Goal: Book appointment/travel/reservation

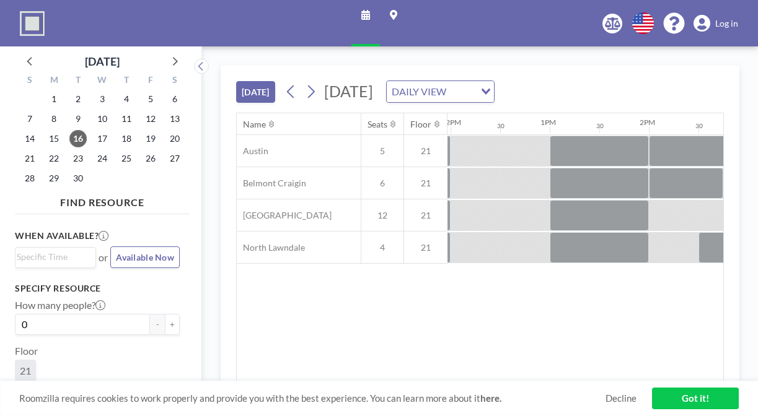
scroll to position [0, 1208]
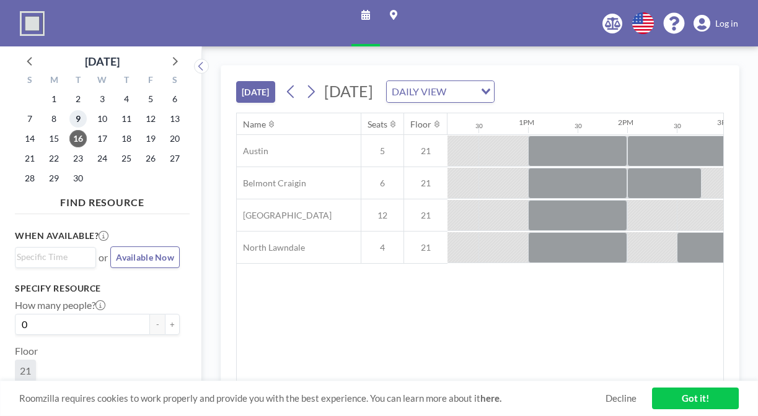
click at [69, 110] on span "9" at bounding box center [77, 118] width 17 height 17
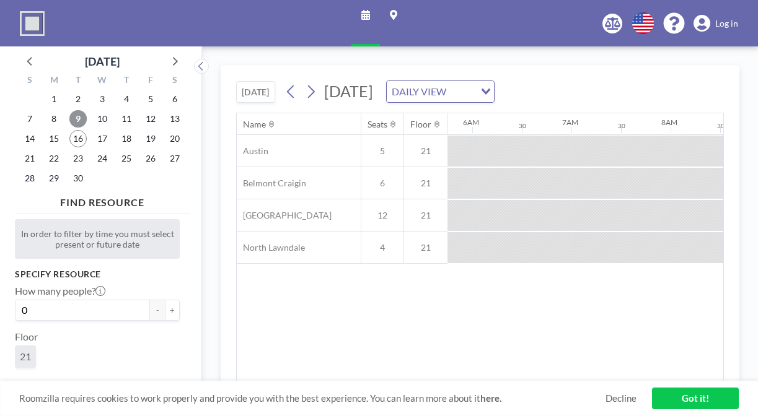
scroll to position [0, 604]
click at [45, 110] on span "8" at bounding box center [53, 118] width 17 height 17
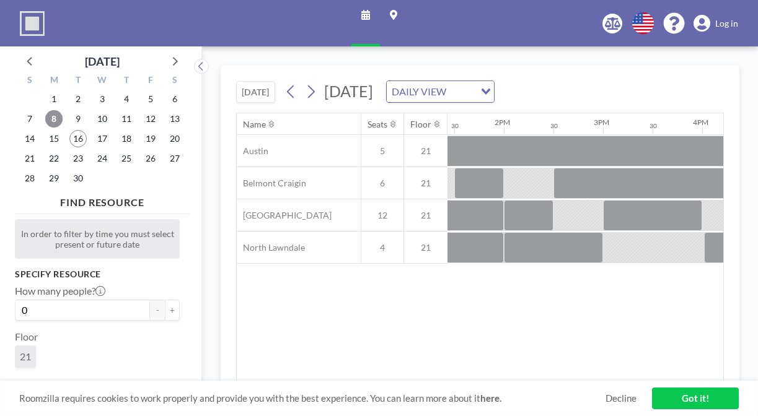
scroll to position [0, 1332]
click at [69, 110] on span "9" at bounding box center [77, 118] width 17 height 17
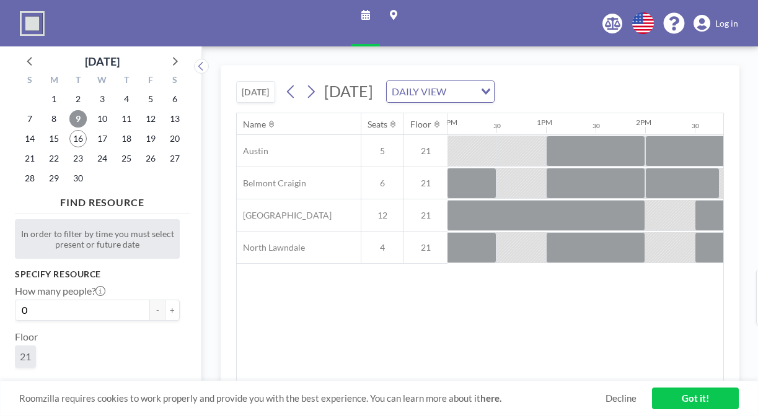
scroll to position [0, 1216]
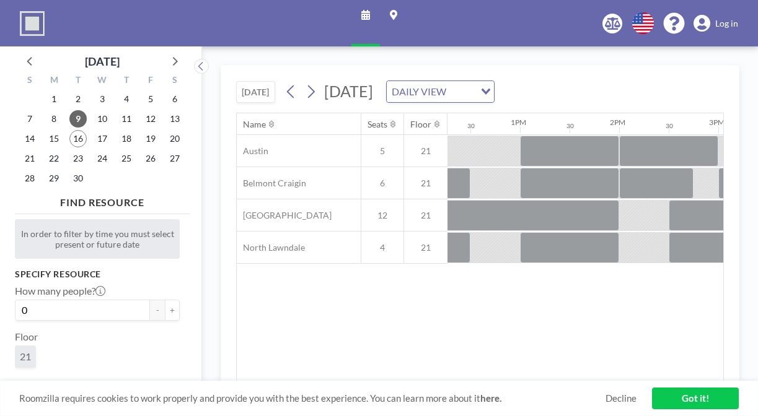
click at [308, 86] on icon at bounding box center [311, 92] width 7 height 13
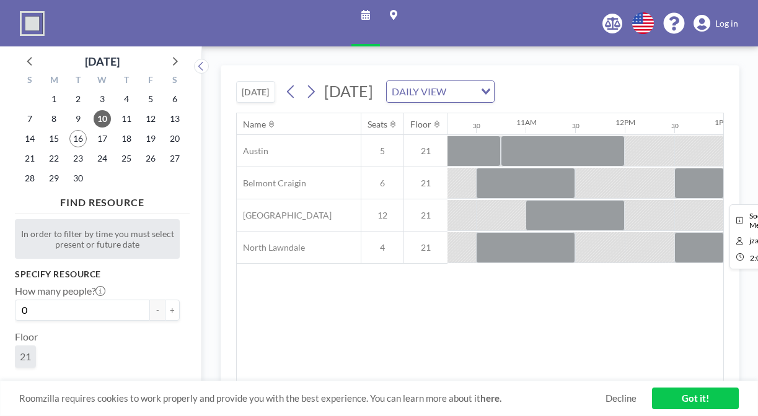
scroll to position [0, 1097]
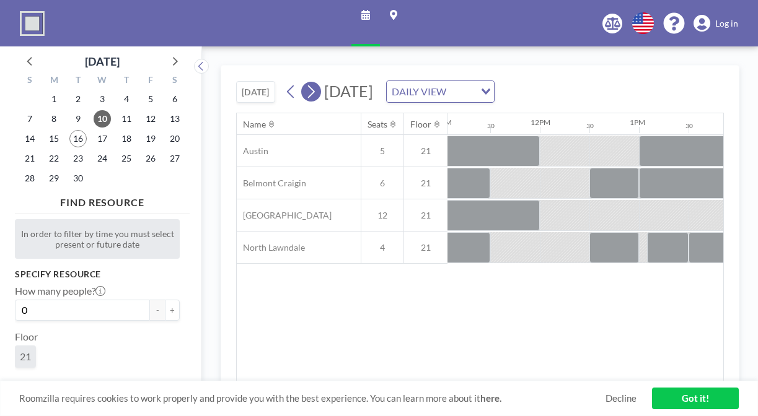
click at [305, 82] on icon at bounding box center [311, 91] width 12 height 19
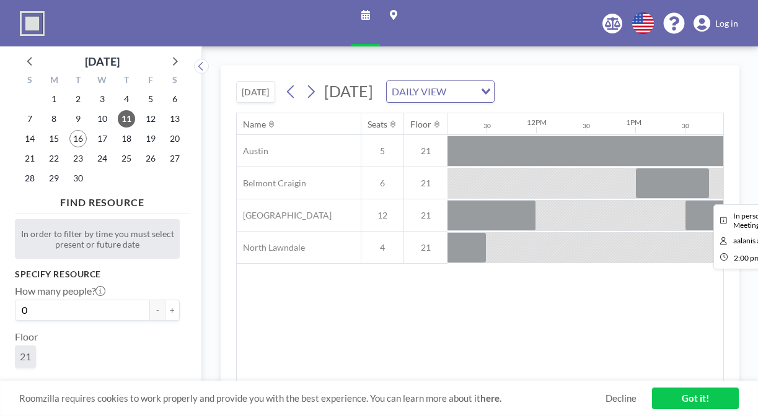
scroll to position [0, 1122]
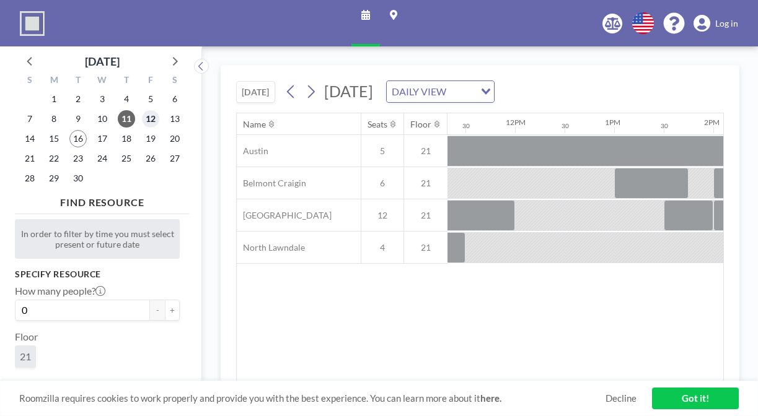
click at [142, 110] on span "12" at bounding box center [150, 118] width 17 height 17
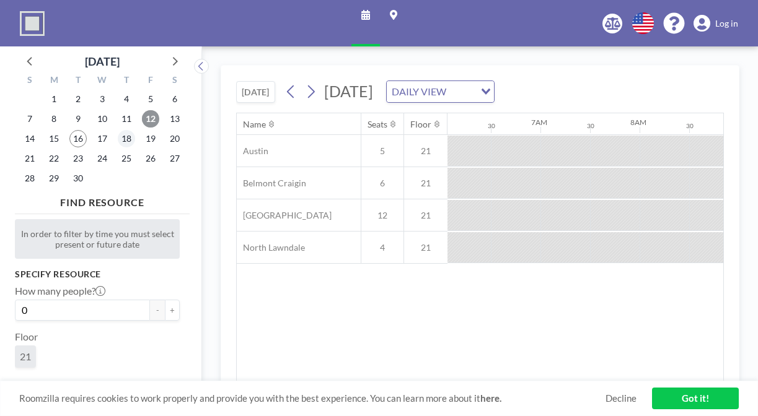
scroll to position [0, 604]
click at [46, 130] on span "15" at bounding box center [53, 138] width 17 height 17
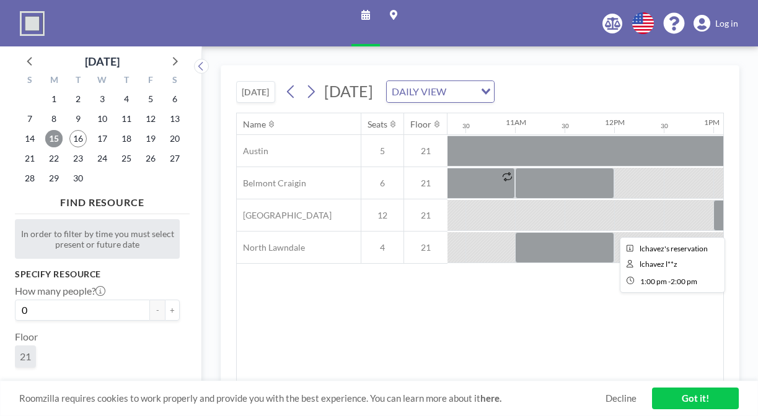
scroll to position [0, 1065]
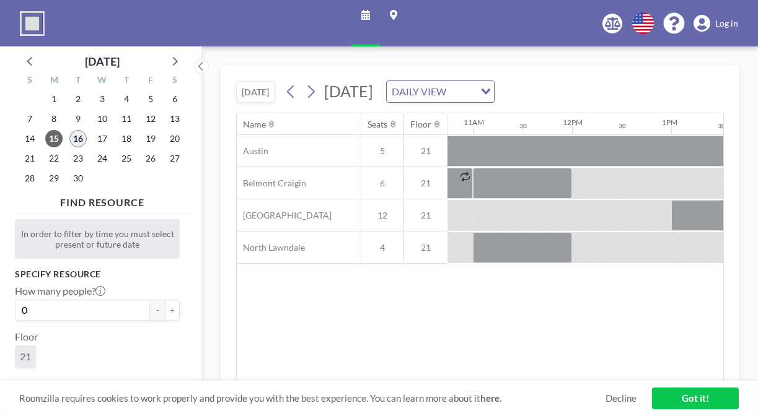
click at [69, 130] on span "16" at bounding box center [77, 138] width 17 height 17
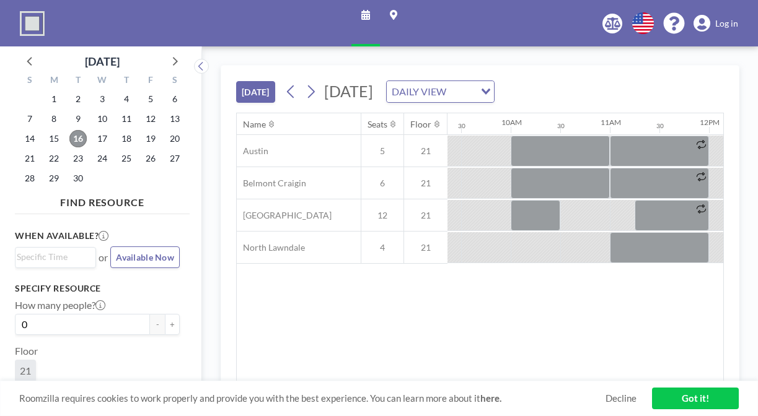
scroll to position [0, 1208]
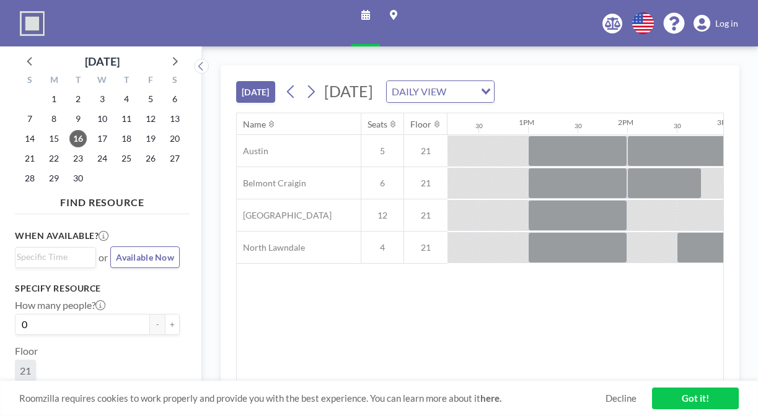
click at [722, 23] on link "Log in" at bounding box center [715, 23] width 45 height 17
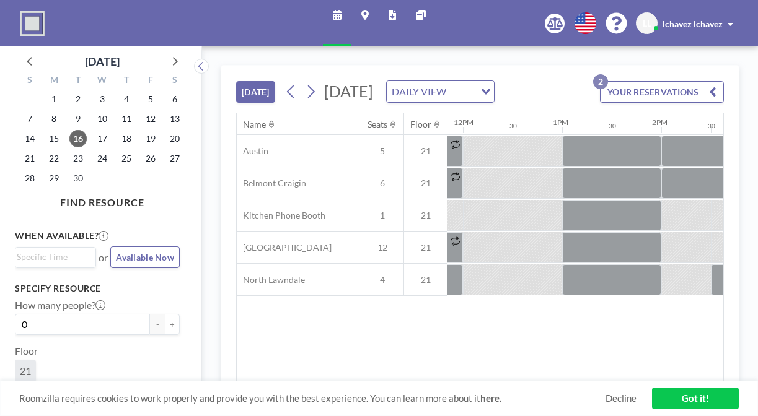
scroll to position [0, 1208]
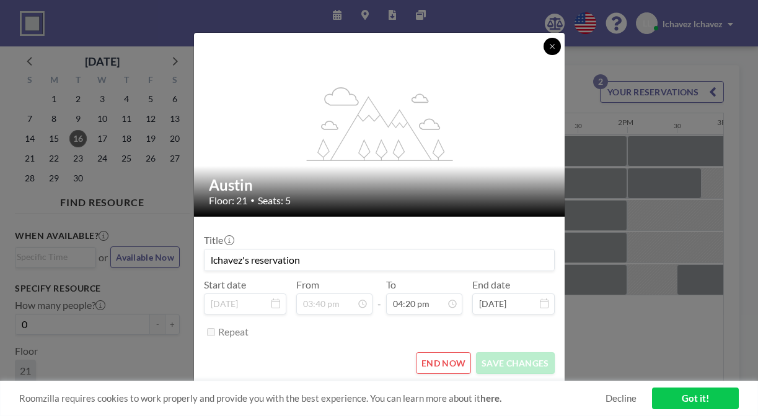
click at [548, 50] on icon at bounding box center [551, 46] width 7 height 7
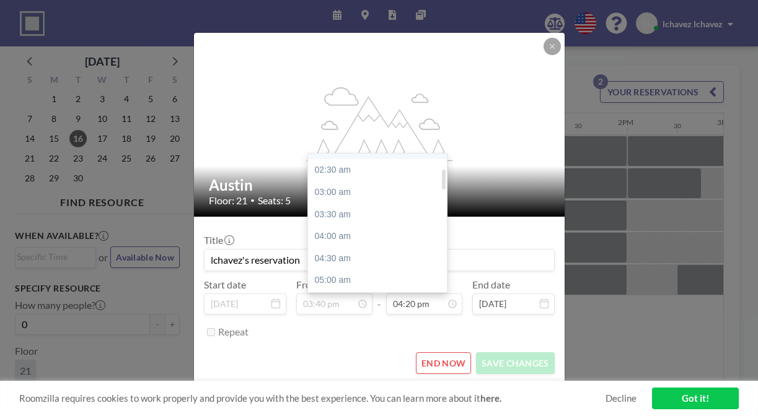
scroll to position [105, 0]
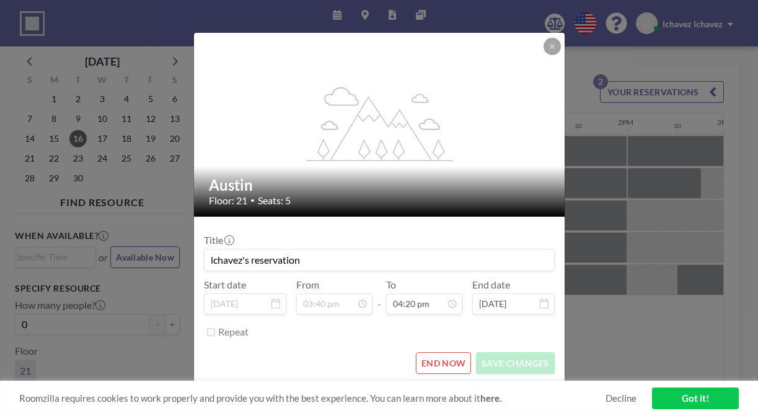
click at [543, 55] on div at bounding box center [551, 46] width 17 height 17
click at [548, 50] on icon at bounding box center [551, 46] width 7 height 7
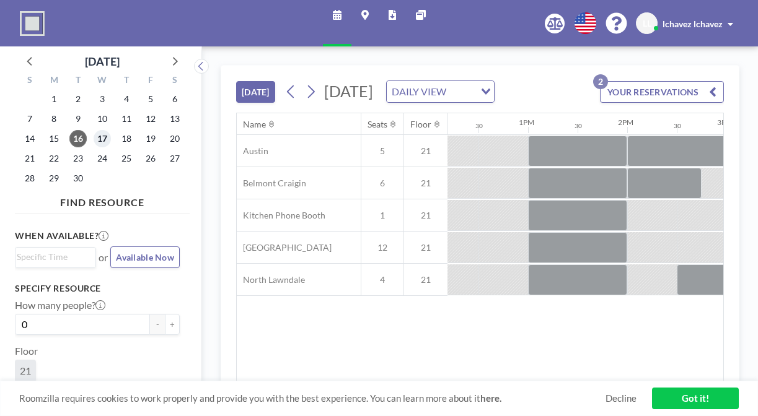
click at [94, 130] on span "17" at bounding box center [102, 138] width 17 height 17
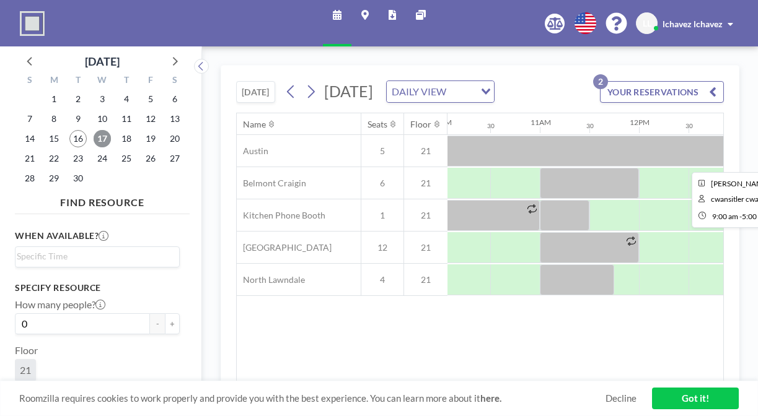
scroll to position [0, 1044]
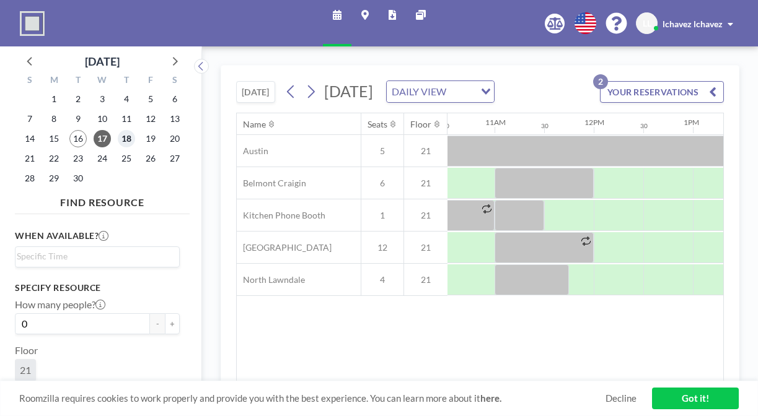
click at [118, 130] on span "18" at bounding box center [126, 138] width 17 height 17
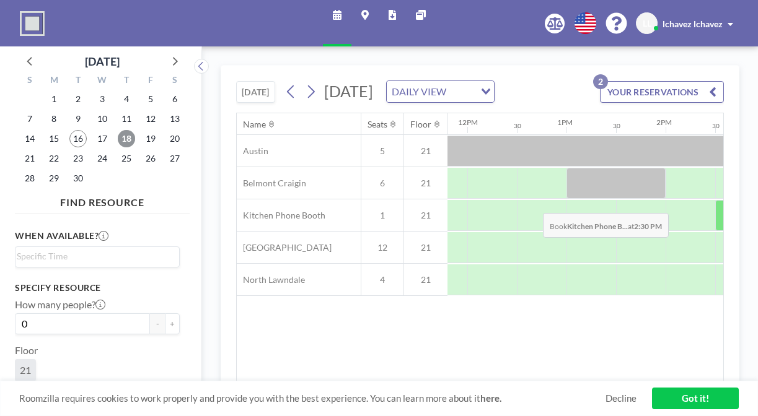
scroll to position [0, 1350]
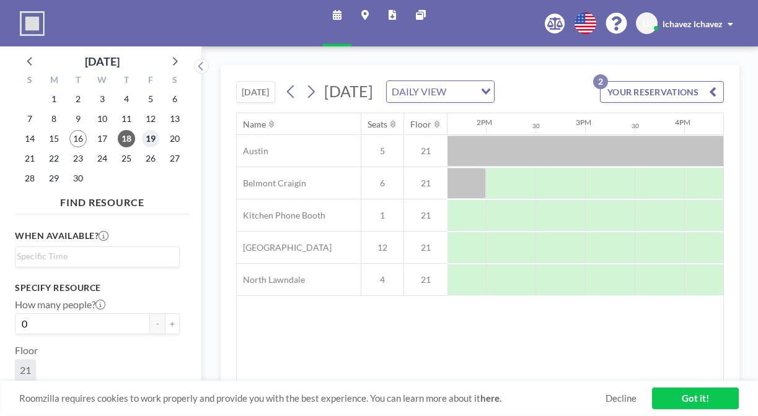
click at [142, 130] on span "19" at bounding box center [150, 138] width 17 height 17
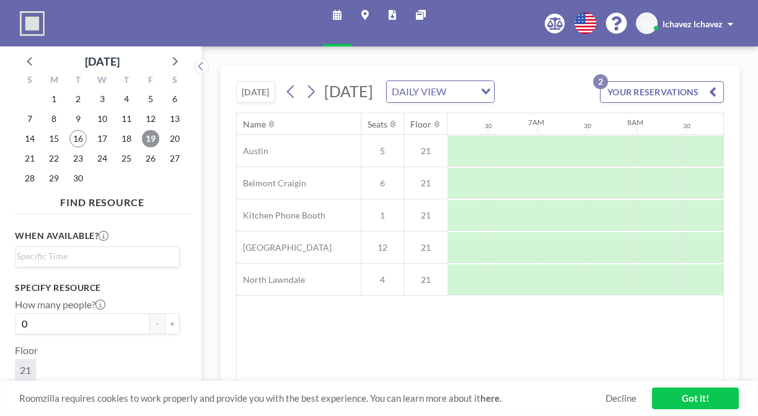
scroll to position [0, 605]
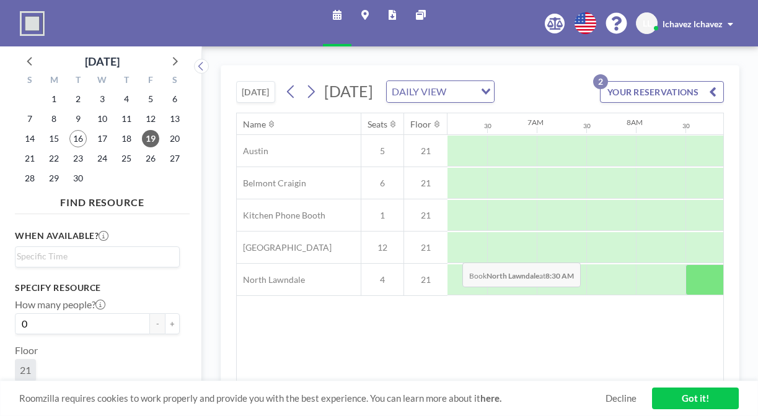
click at [450, 248] on div "Name Seats Floor 12AM 30 1AM 30 2AM 30 3AM 30 4AM 30 5AM 30 6AM 30 7AM 30 8AM 3…" at bounding box center [480, 247] width 486 height 268
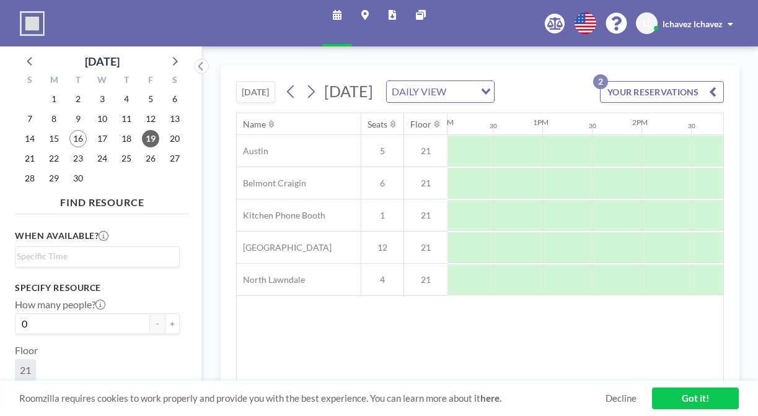
scroll to position [0, 1383]
click at [45, 150] on span "22" at bounding box center [53, 158] width 17 height 17
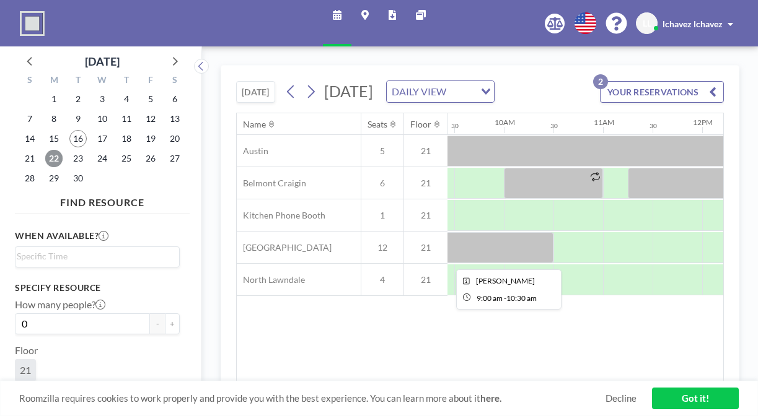
scroll to position [0, 1079]
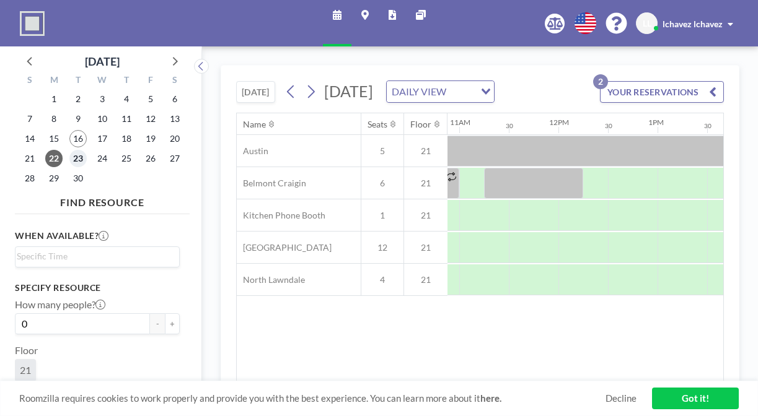
click at [69, 150] on span "23" at bounding box center [77, 158] width 17 height 17
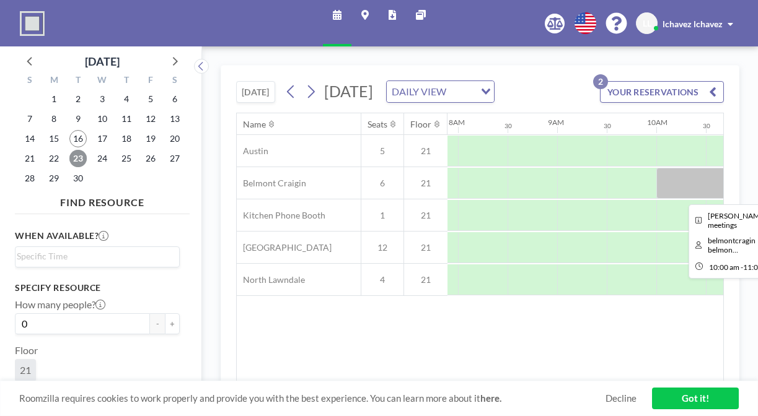
scroll to position [0, 873]
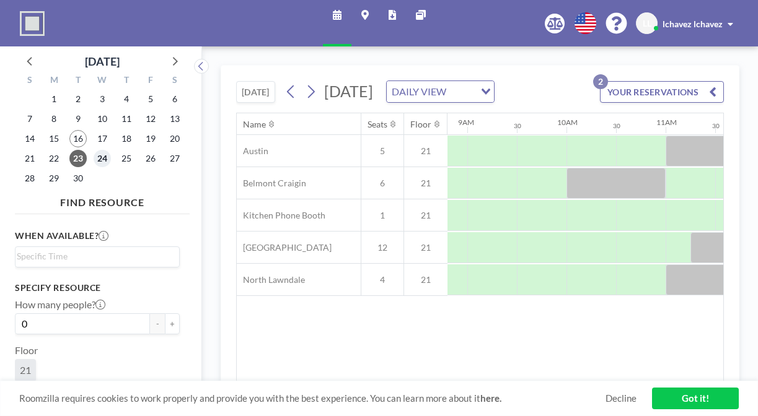
click at [94, 150] on span "24" at bounding box center [102, 158] width 17 height 17
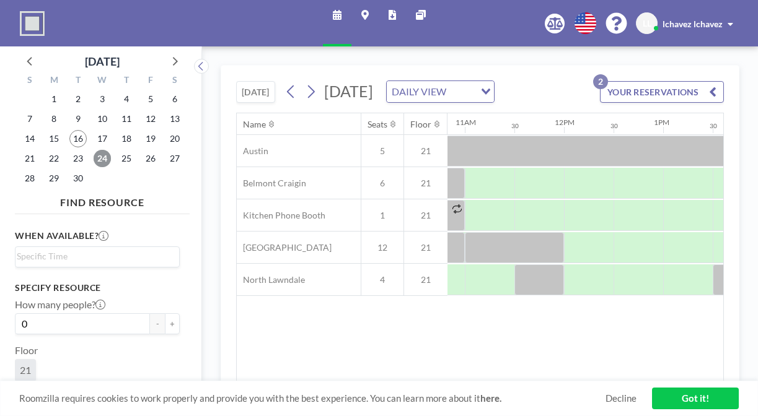
scroll to position [0, 1094]
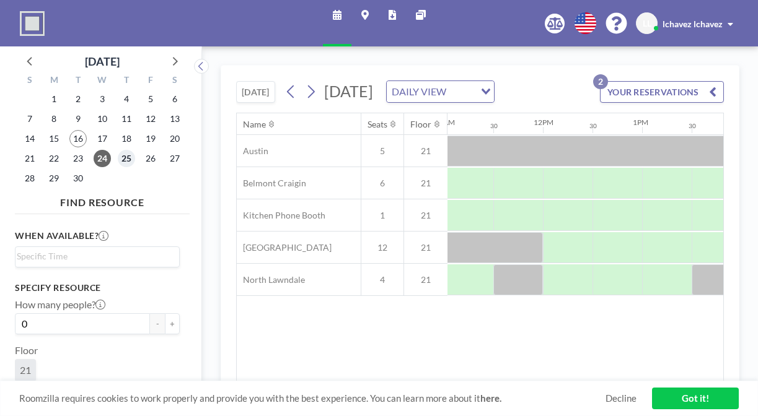
click at [118, 150] on span "25" at bounding box center [126, 158] width 17 height 17
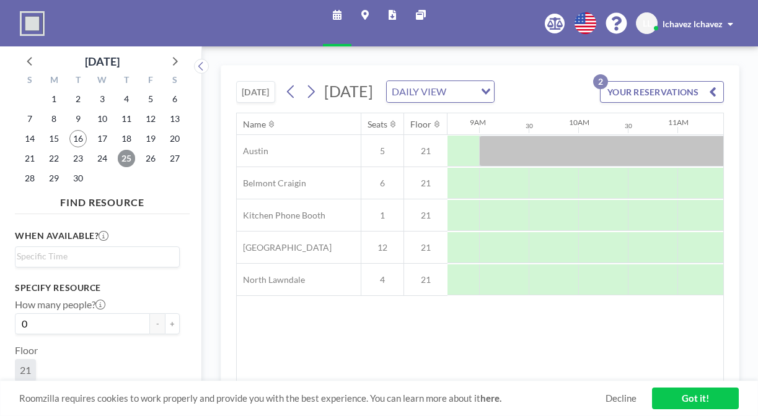
scroll to position [0, 887]
click at [69, 170] on span "30" at bounding box center [77, 178] width 17 height 17
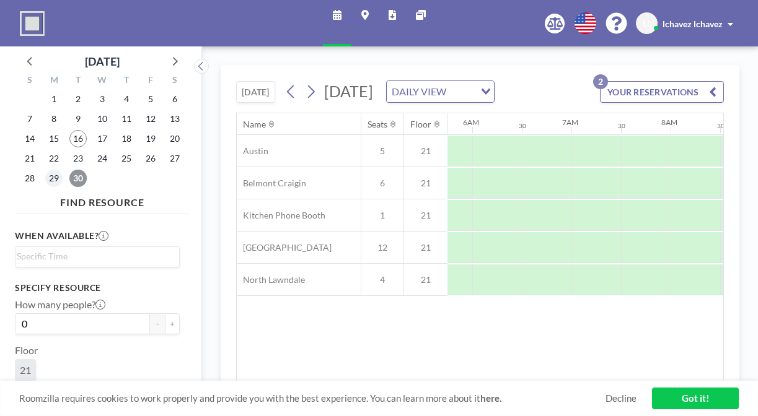
scroll to position [0, 604]
click at [51, 170] on span "29" at bounding box center [53, 178] width 17 height 17
